Goal: Information Seeking & Learning: Learn about a topic

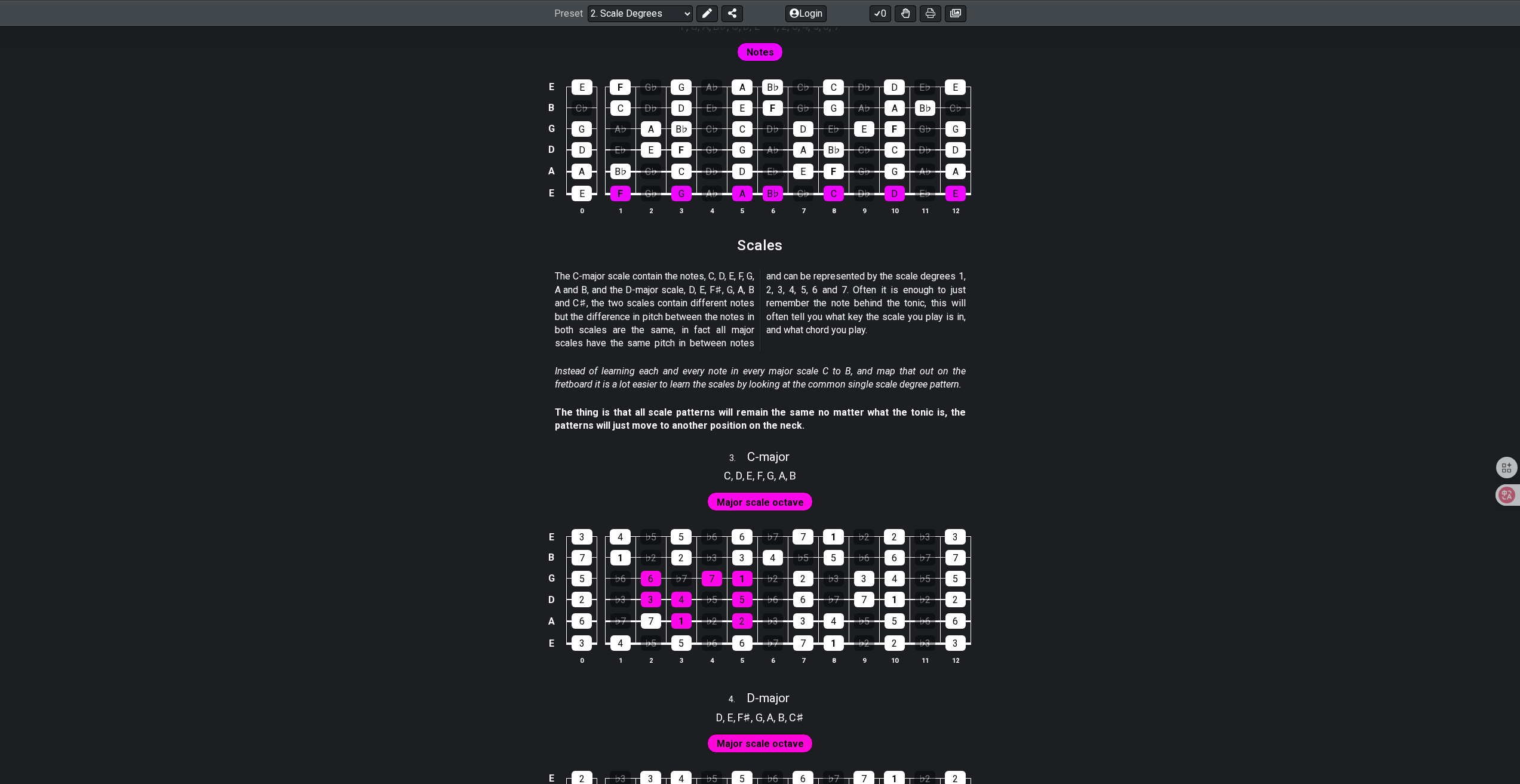
scroll to position [796, 0]
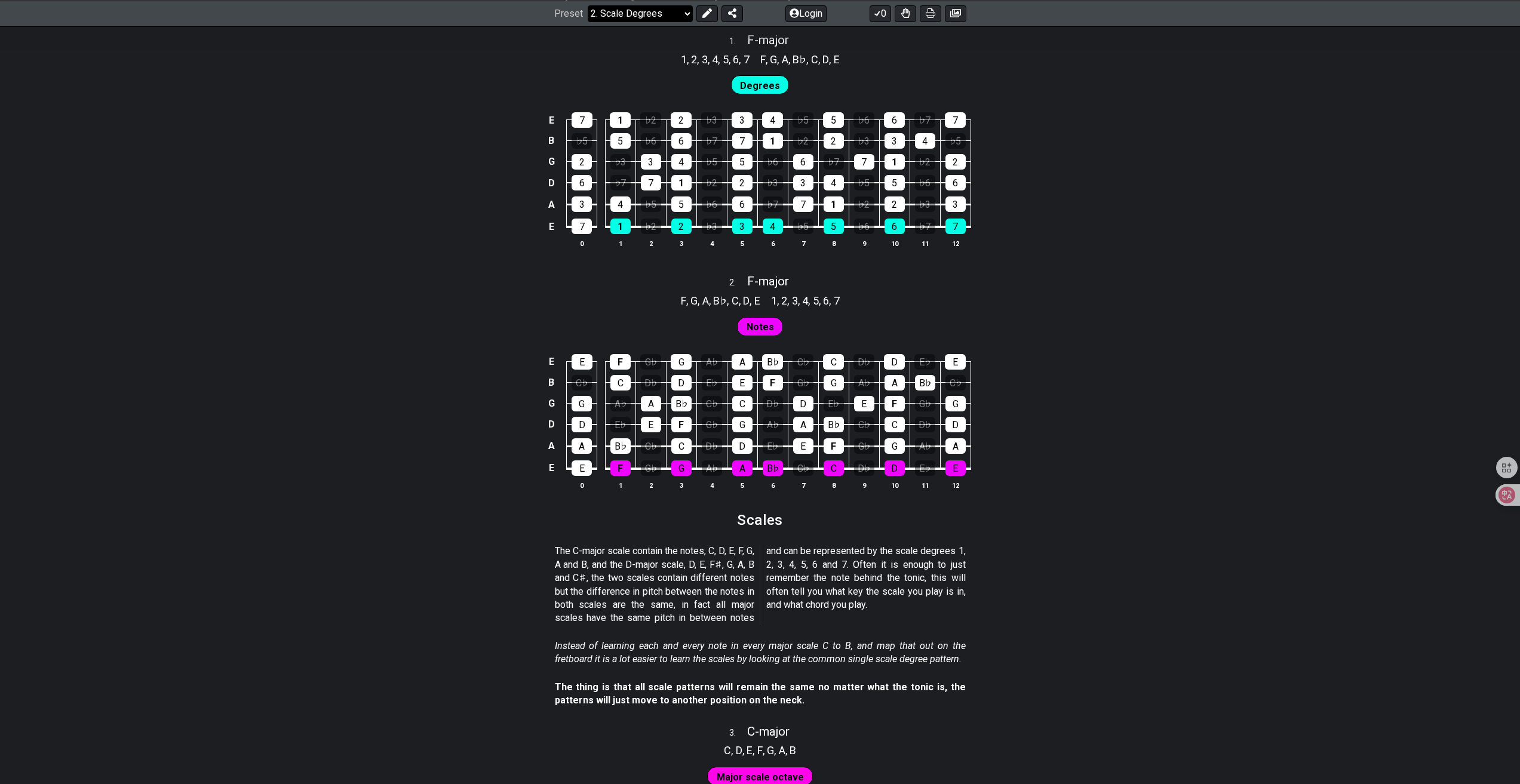
click at [649, 13] on select "Welcome to #fretflip! Initial Preset Custom Preset Minor Pentatonic Major Penta…" at bounding box center [640, 13] width 105 height 17
click at [651, 8] on select "Welcome to #fretflip! Initial Preset Custom Preset Minor Pentatonic Major Penta…" at bounding box center [640, 13] width 105 height 17
click at [588, 22] on select "Welcome to #fretflip! Initial Preset Custom Preset Minor Pentatonic Major Penta…" at bounding box center [640, 13] width 105 height 17
select select "/welcome"
select select "C"
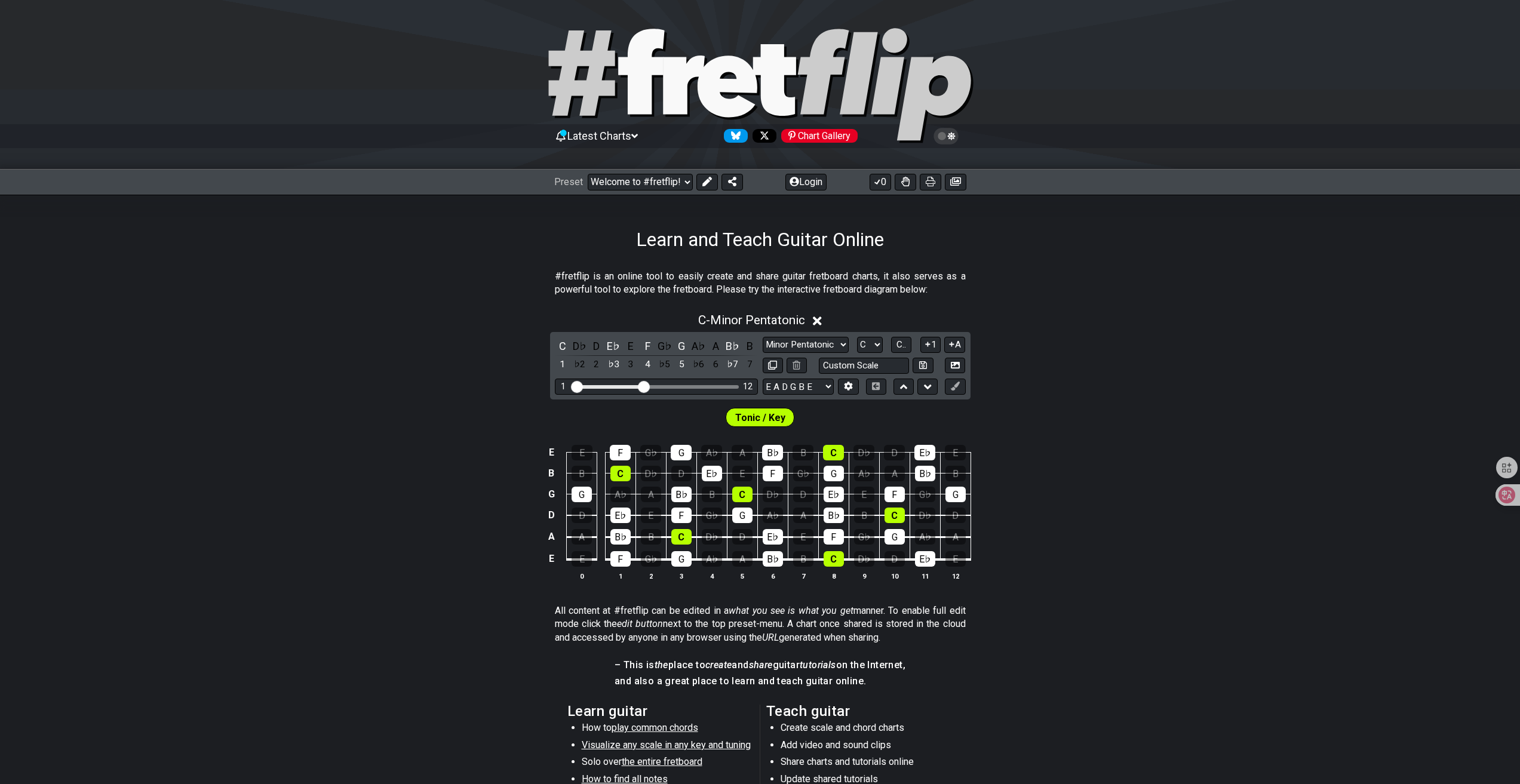
click at [622, 137] on span "Latest Charts" at bounding box center [599, 136] width 64 height 12
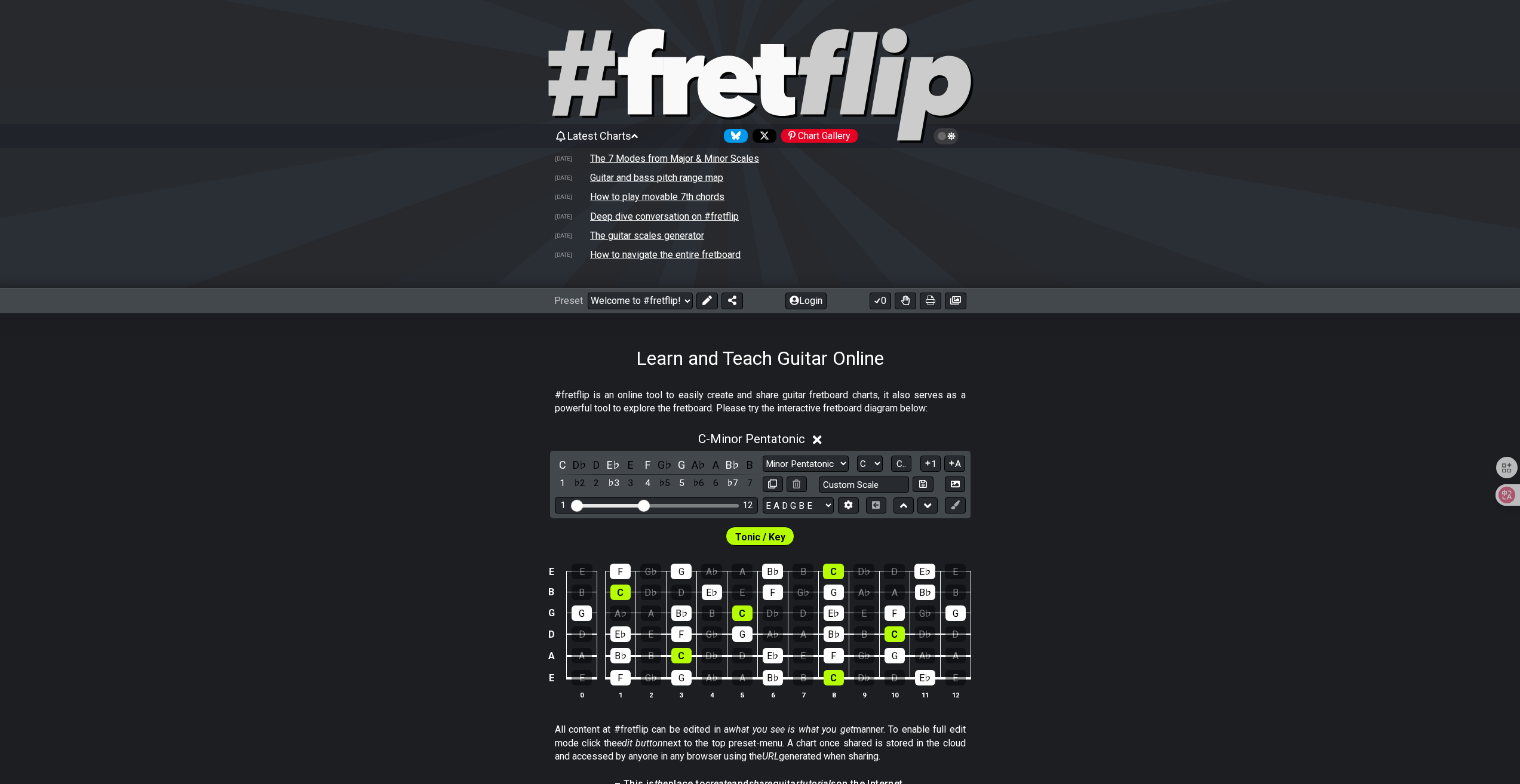
click at [622, 137] on span "Latest Charts" at bounding box center [599, 136] width 64 height 12
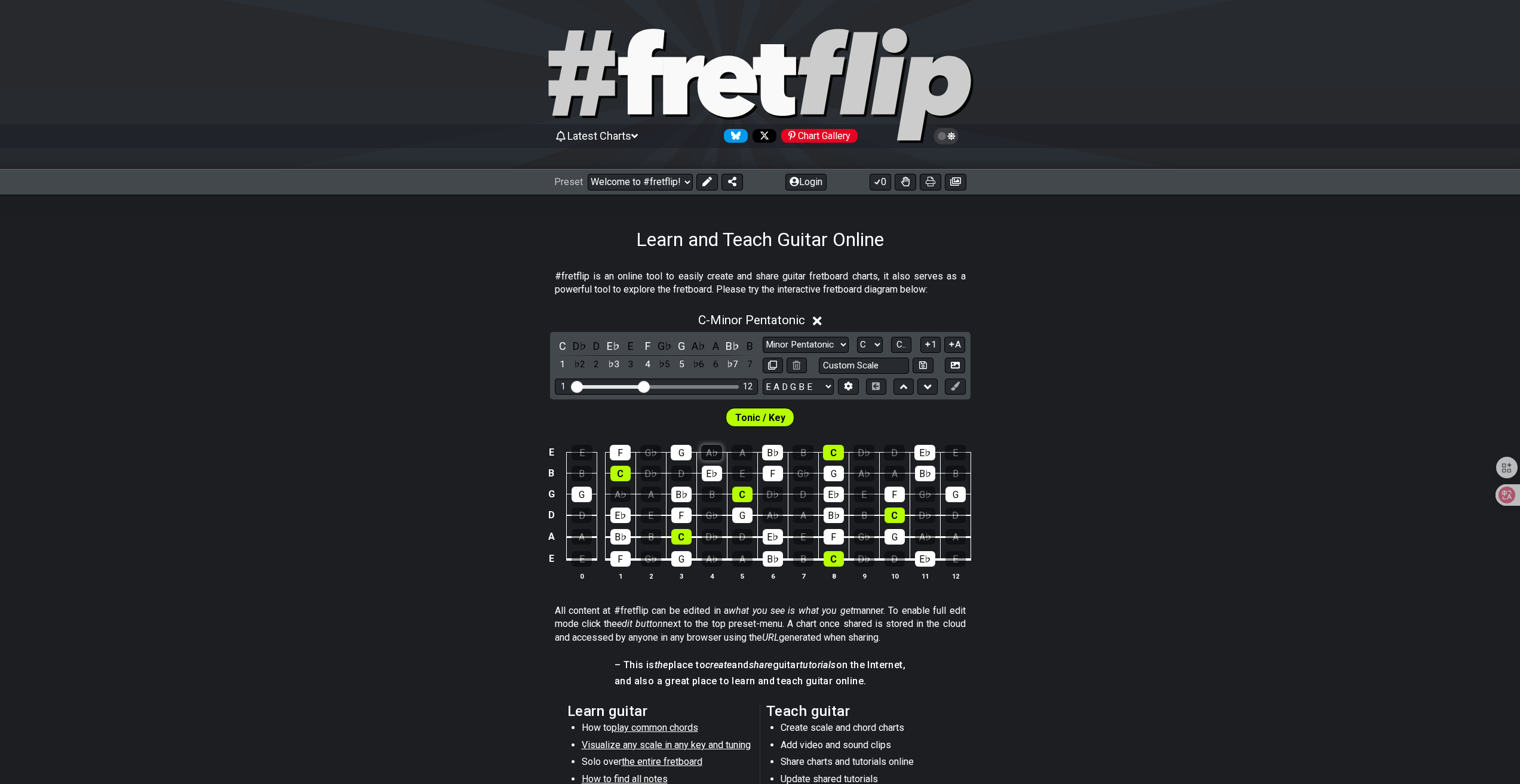
click at [717, 457] on div "A♭" at bounding box center [712, 452] width 21 height 16
click at [717, 456] on div "A♭" at bounding box center [712, 452] width 21 height 16
click at [714, 458] on div "A♭" at bounding box center [712, 452] width 21 height 16
click at [713, 455] on div "A♭" at bounding box center [712, 452] width 21 height 16
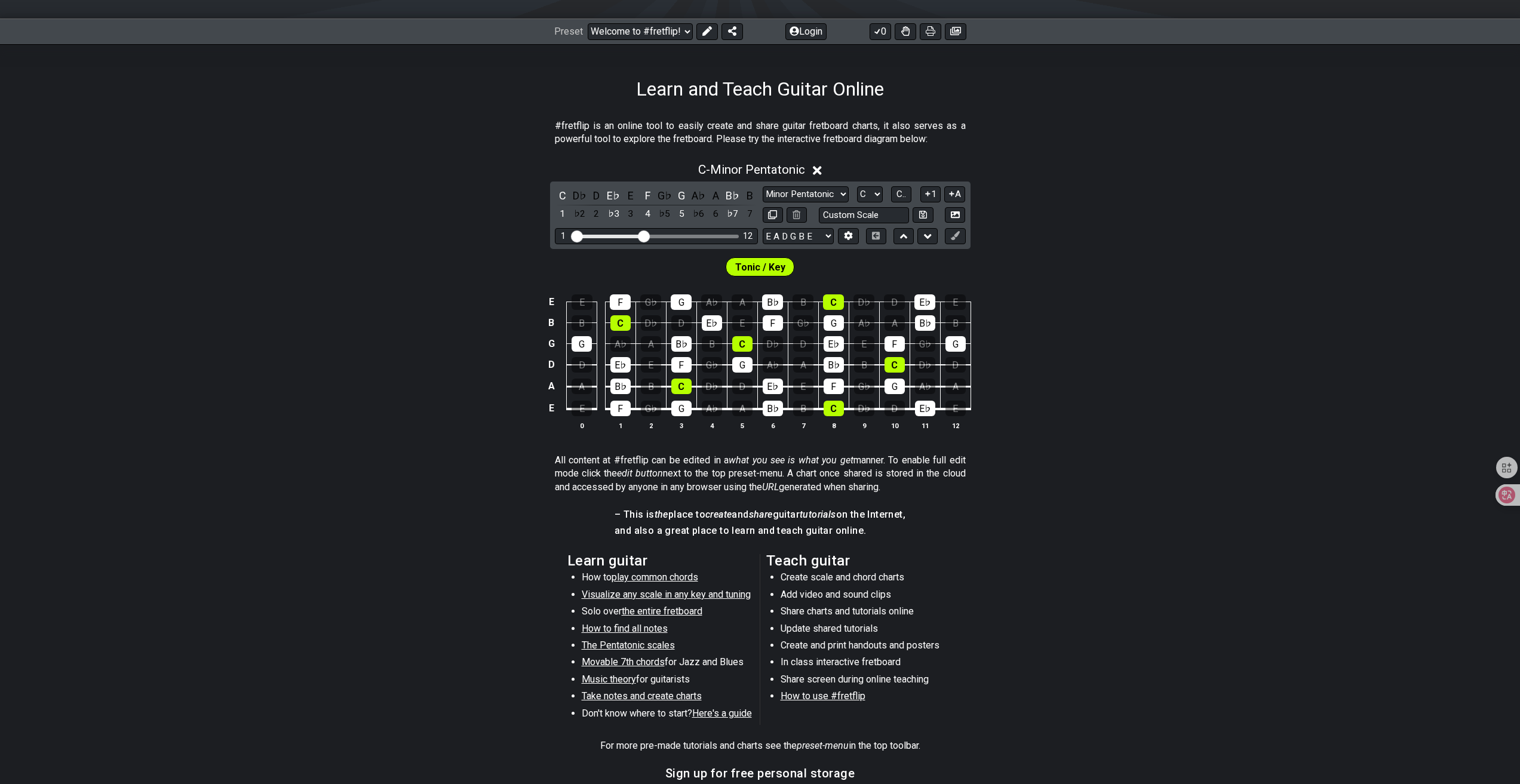
scroll to position [199, 0]
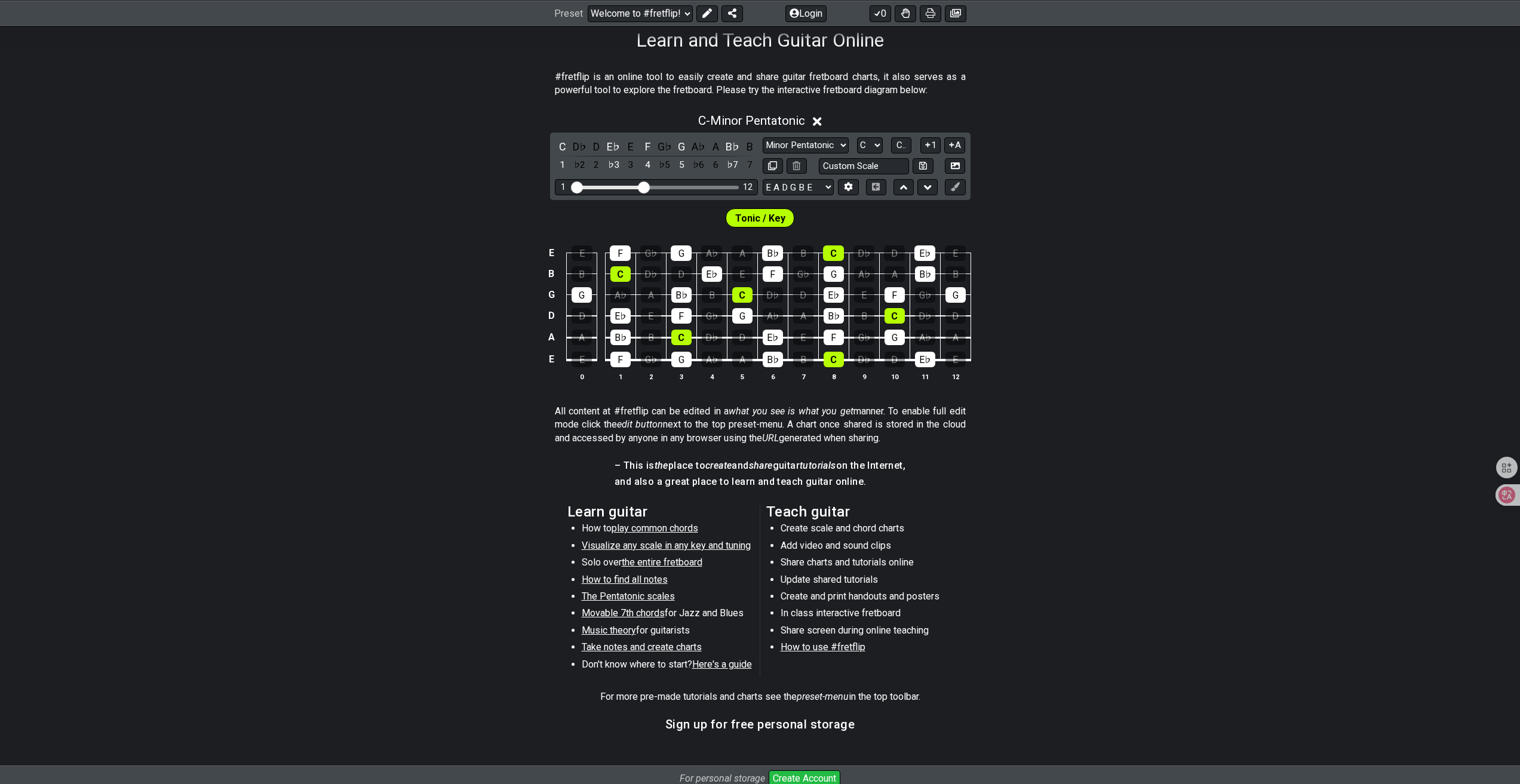
click at [678, 533] on span "play common chords" at bounding box center [654, 528] width 86 height 11
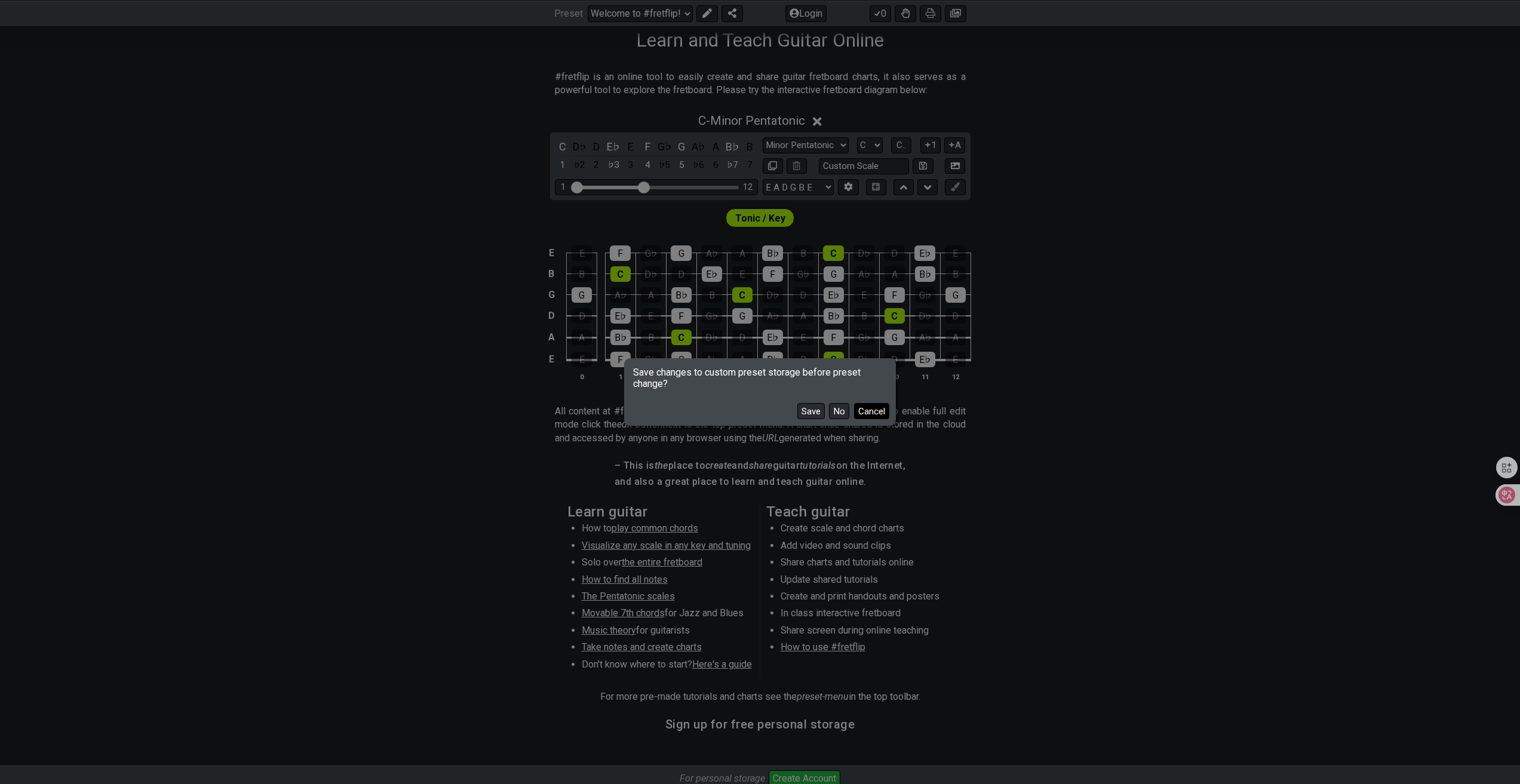
click at [866, 410] on button "Cancel" at bounding box center [871, 411] width 35 height 16
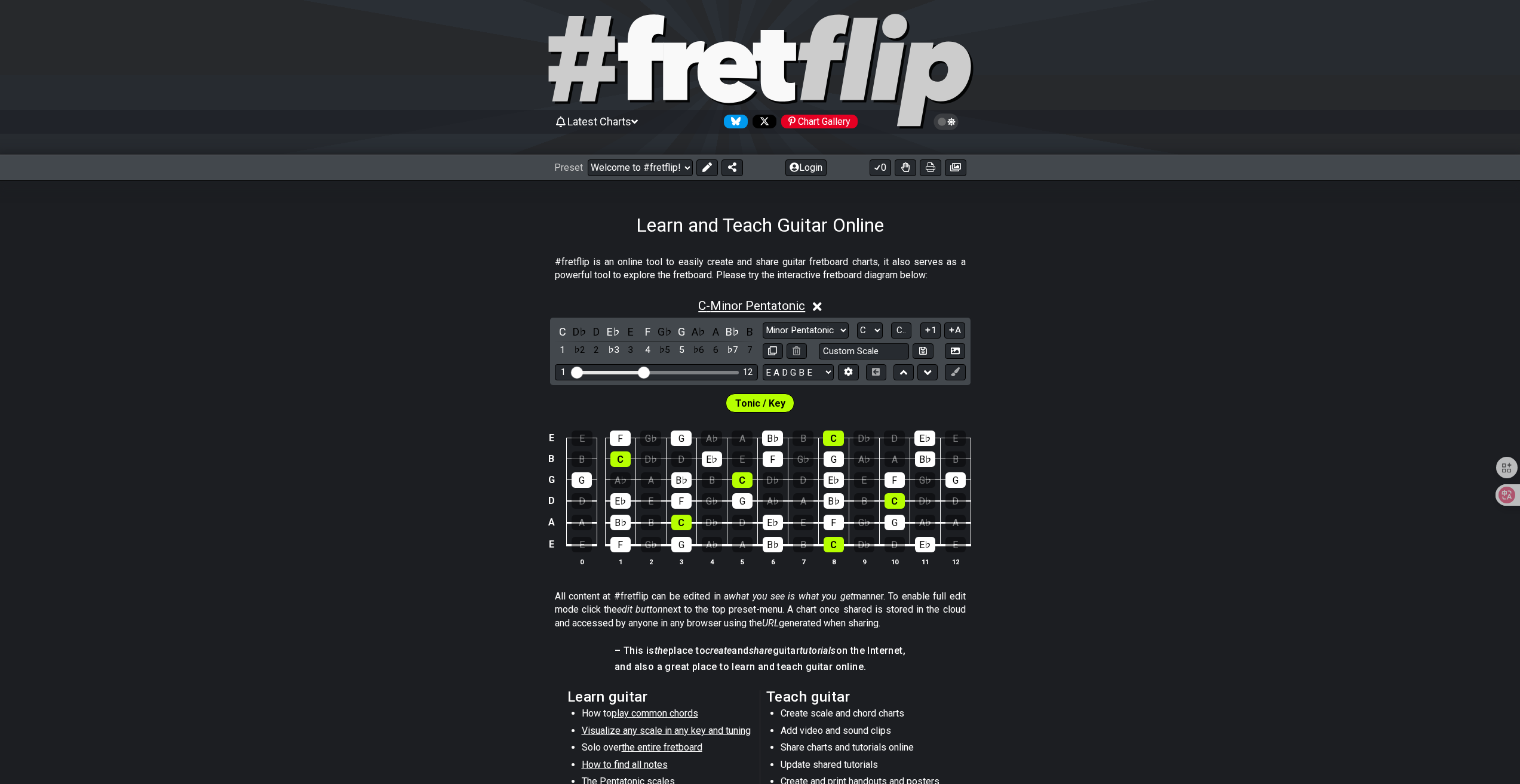
scroll to position [0, 0]
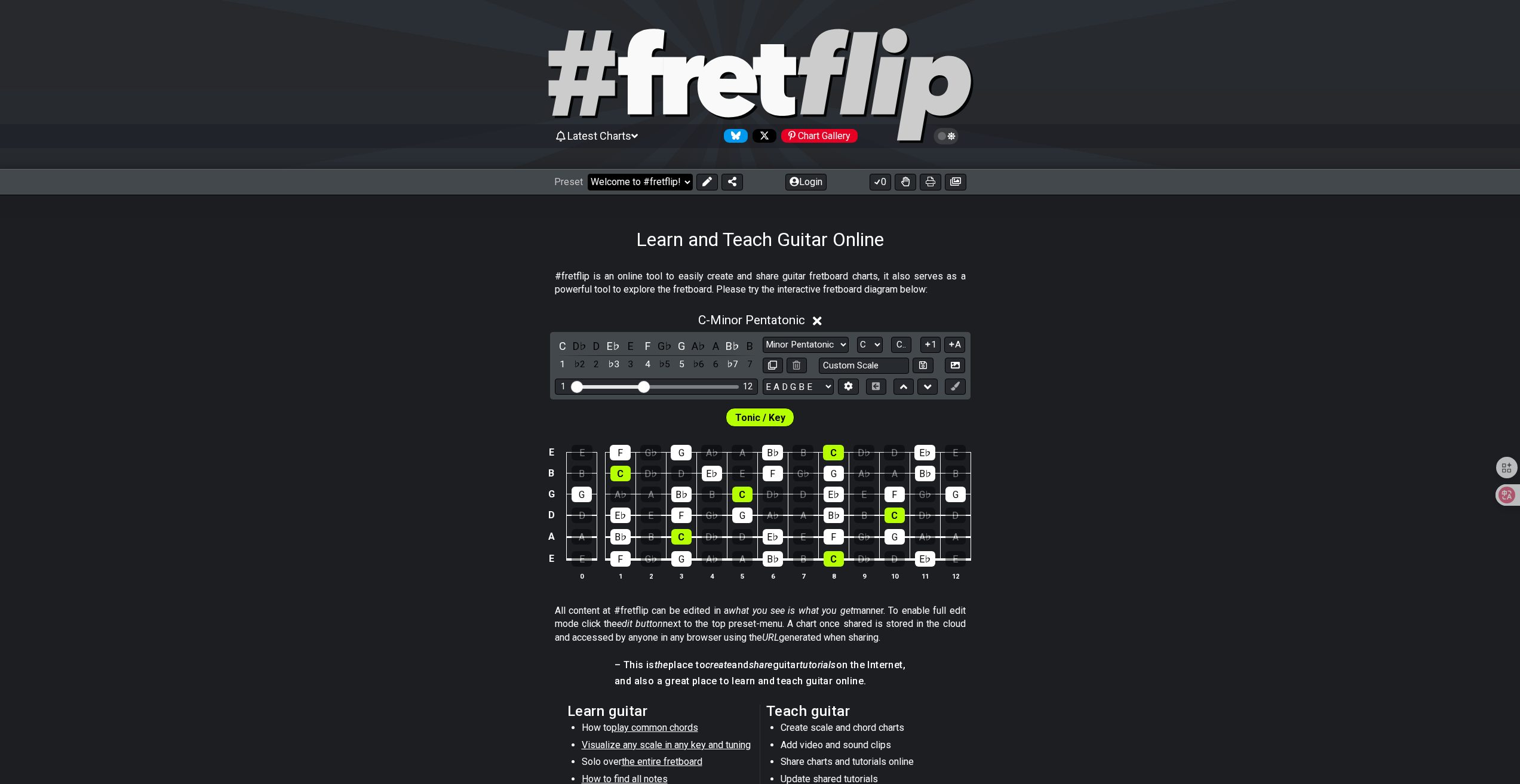
click at [680, 190] on select "Welcome to #fretflip! Initial Preset Custom Preset Minor Pentatonic Major Penta…" at bounding box center [640, 182] width 105 height 17
click at [588, 174] on select "Welcome to #fretflip! Initial Preset Custom Preset Minor Pentatonic Major Penta…" at bounding box center [640, 182] width 105 height 17
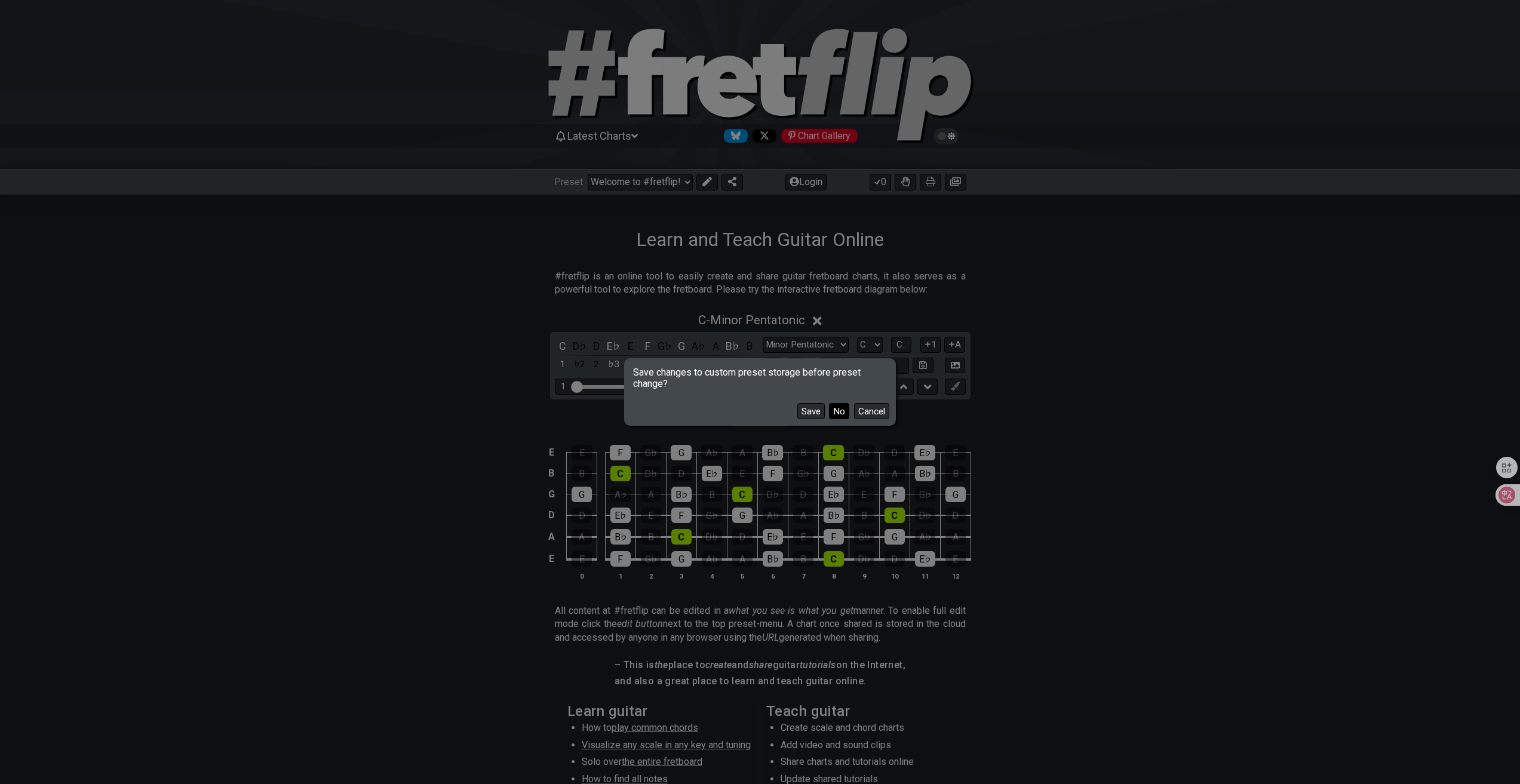
click at [833, 407] on button "No" at bounding box center [839, 411] width 21 height 16
select select "/3nps-caged-shapes"
select select "A"
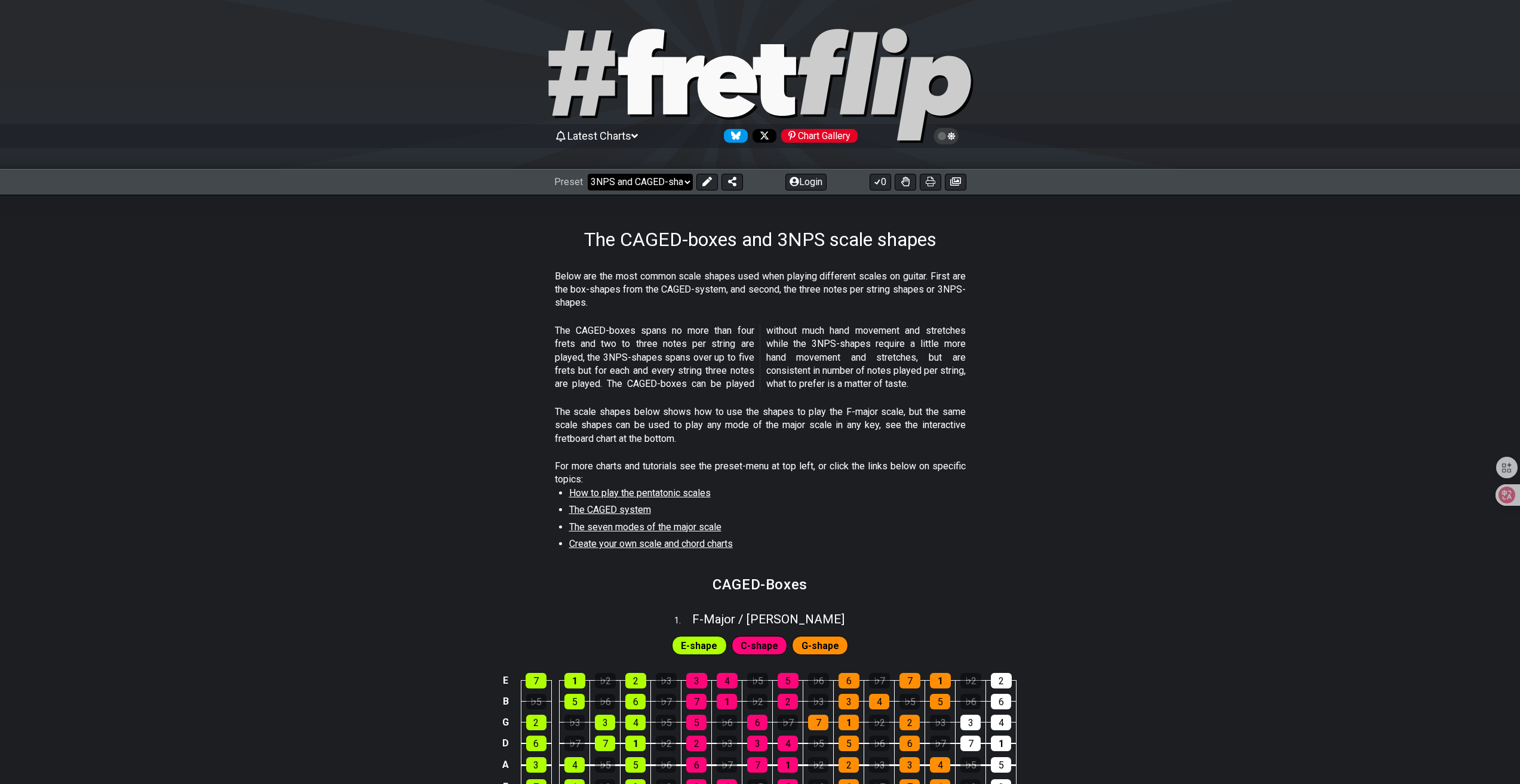
click at [647, 177] on select "Welcome to #fretflip! Initial Preset Custom Preset Minor Pentatonic Major Penta…" at bounding box center [640, 182] width 105 height 17
click at [652, 183] on select "Welcome to #fretflip! Initial Preset Custom Preset Minor Pentatonic Major Penta…" at bounding box center [640, 182] width 105 height 17
click at [588, 174] on select "Welcome to #fretflip! Initial Preset Custom Preset Minor Pentatonic Major Penta…" at bounding box center [640, 182] width 105 height 17
select select "/harmonizing-scales"
